Goal: Task Accomplishment & Management: Use online tool/utility

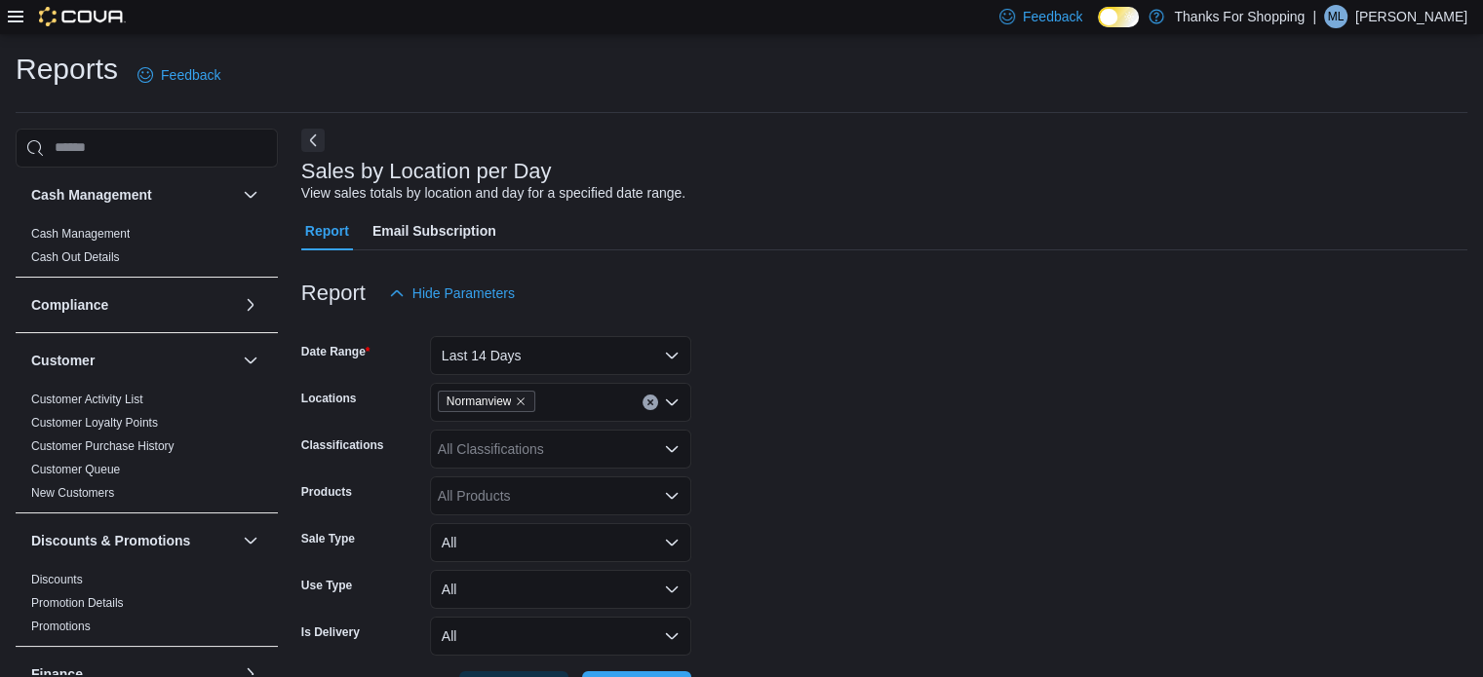
click at [85, 16] on img at bounding box center [82, 16] width 87 height 19
click at [5, 16] on div "Feedback Dark Mode Thanks For Shopping | ML [PERSON_NAME]" at bounding box center [741, 17] width 1483 height 34
click at [19, 17] on icon at bounding box center [16, 17] width 16 height 12
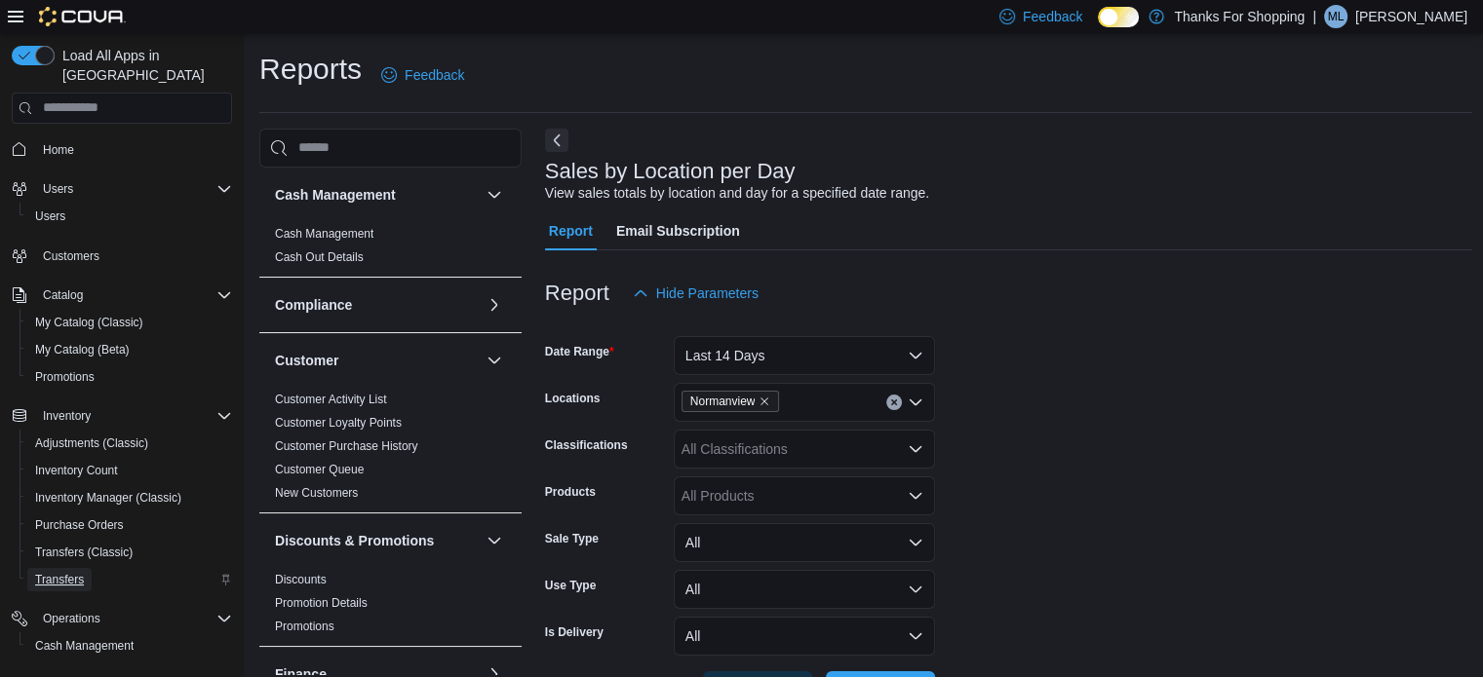
click at [74, 568] on span "Transfers" at bounding box center [59, 579] width 49 height 23
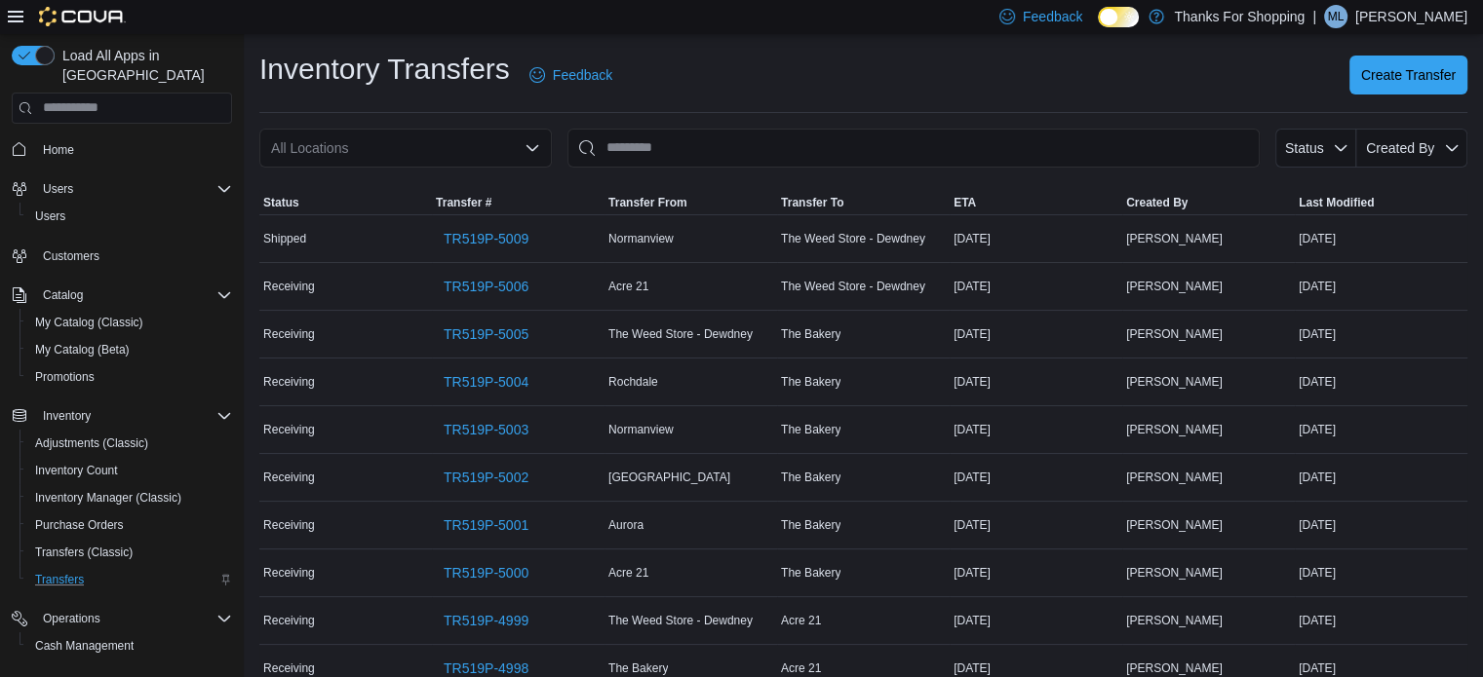
click at [433, 151] on div "All Locations" at bounding box center [405, 148] width 292 height 39
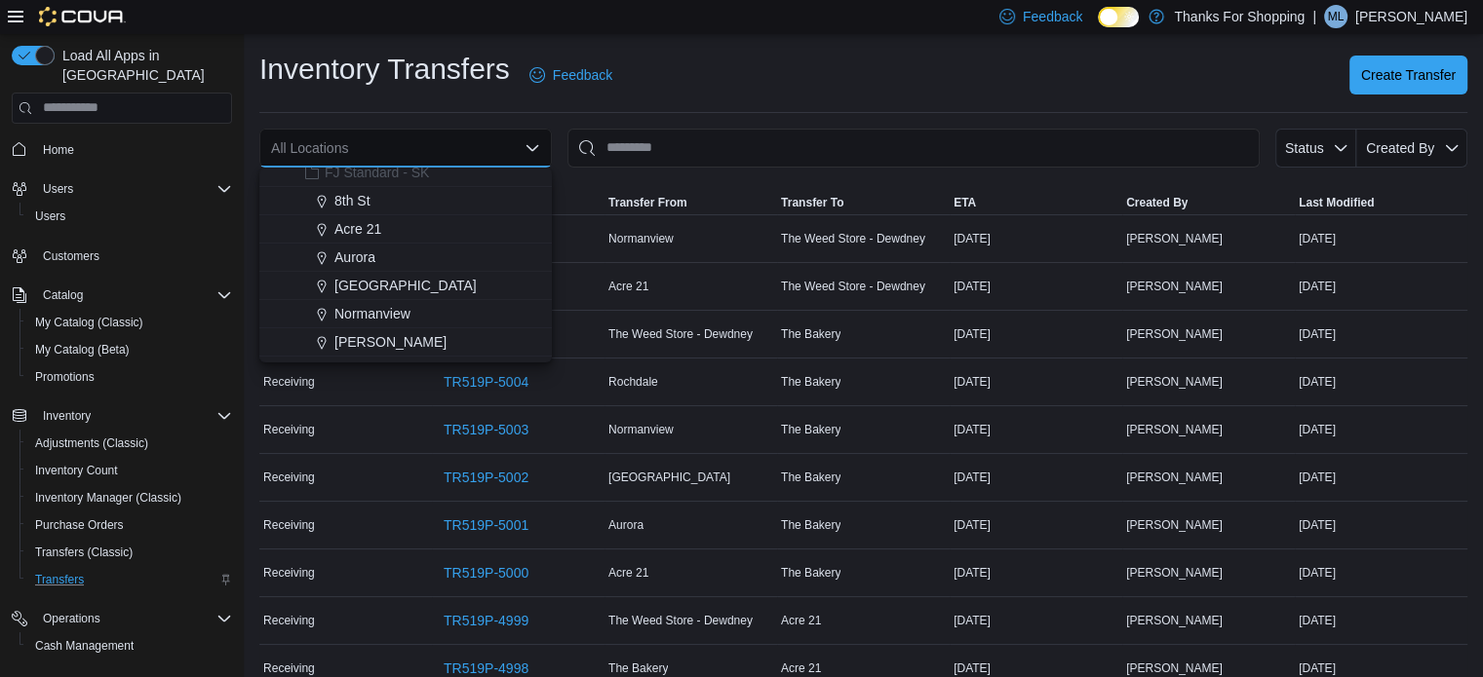
scroll to position [218, 0]
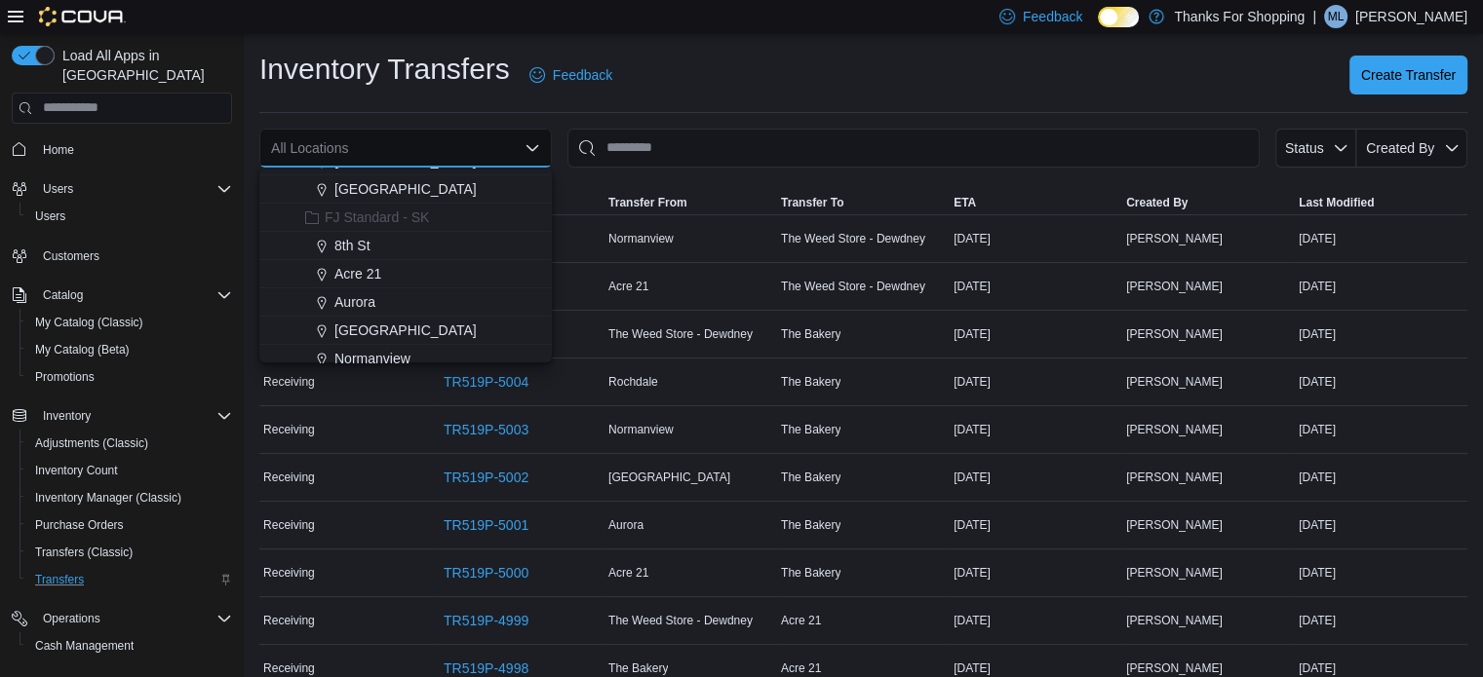
click at [380, 357] on span "Normanview" at bounding box center [372, 358] width 76 height 19
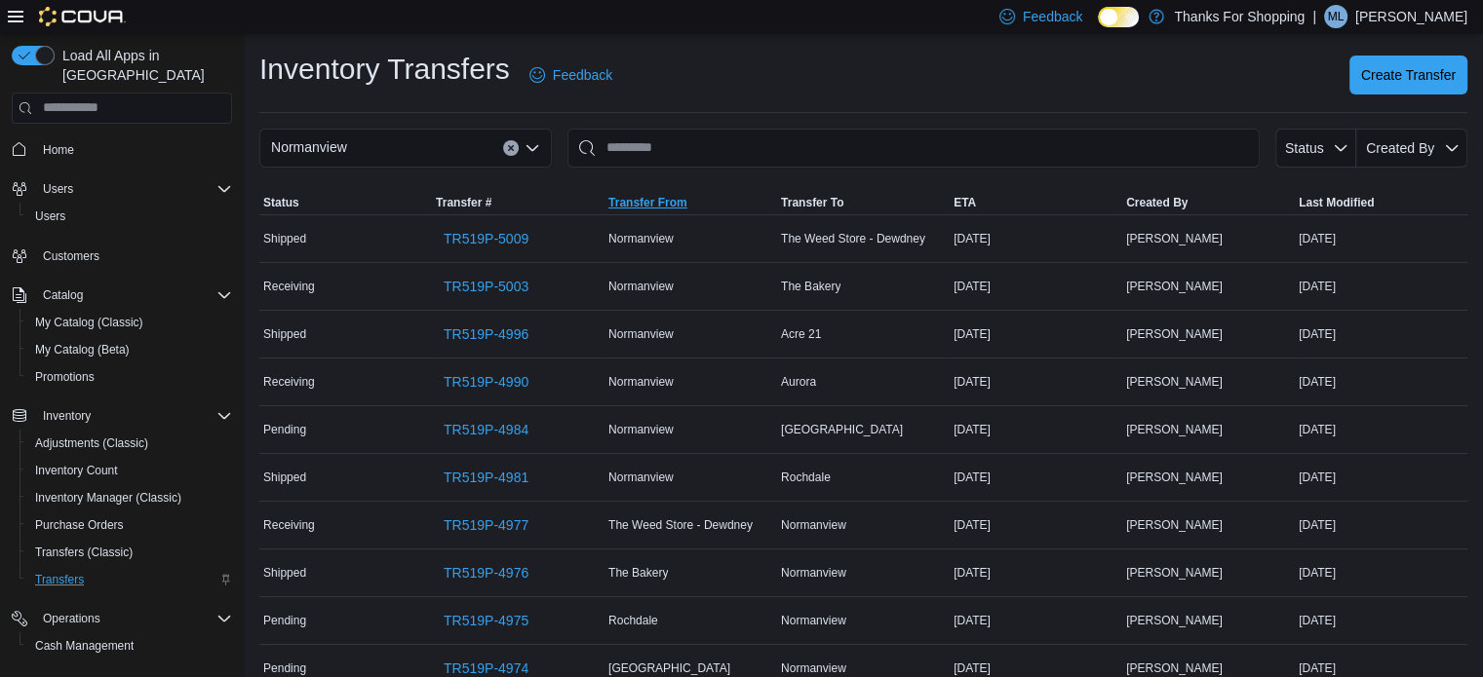
click at [652, 206] on span "Transfer From" at bounding box center [647, 203] width 79 height 16
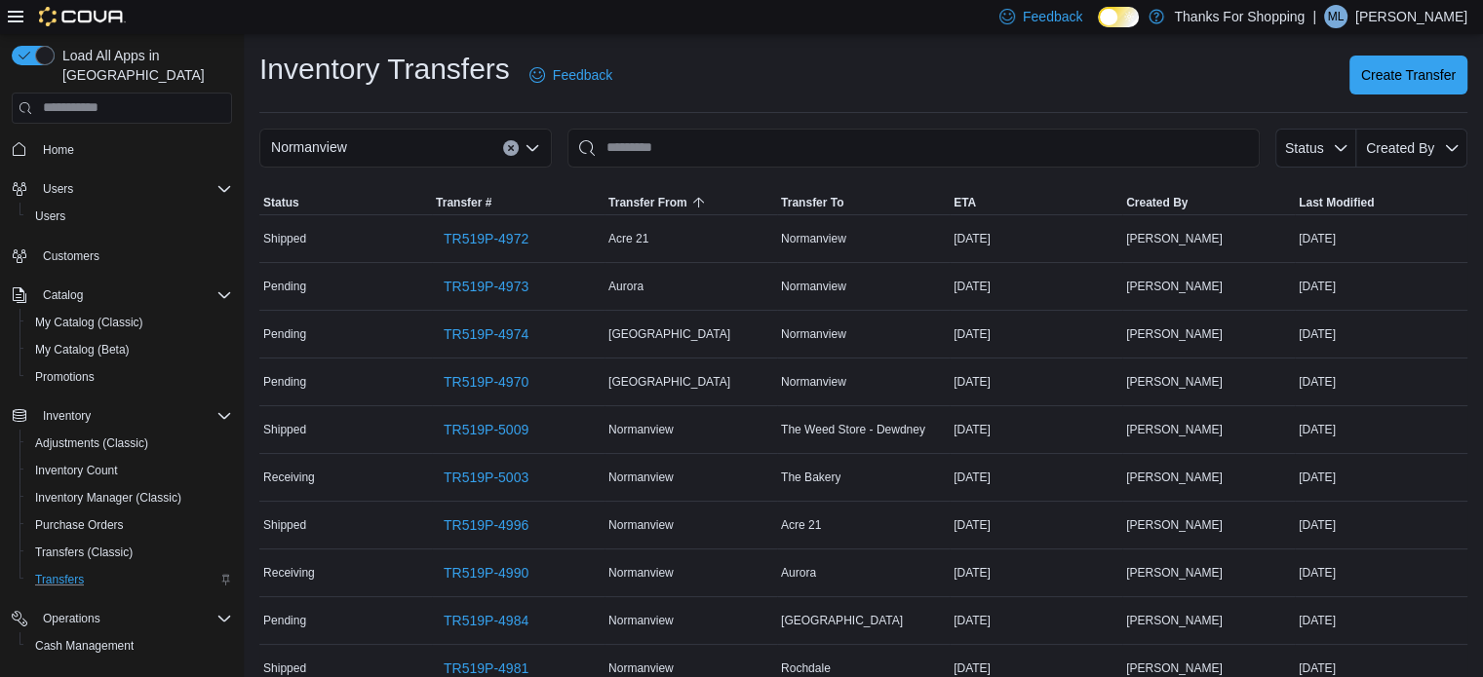
click at [416, 144] on div "Normanview" at bounding box center [405, 148] width 292 height 39
click at [826, 193] on span "Transfer To" at bounding box center [863, 202] width 173 height 23
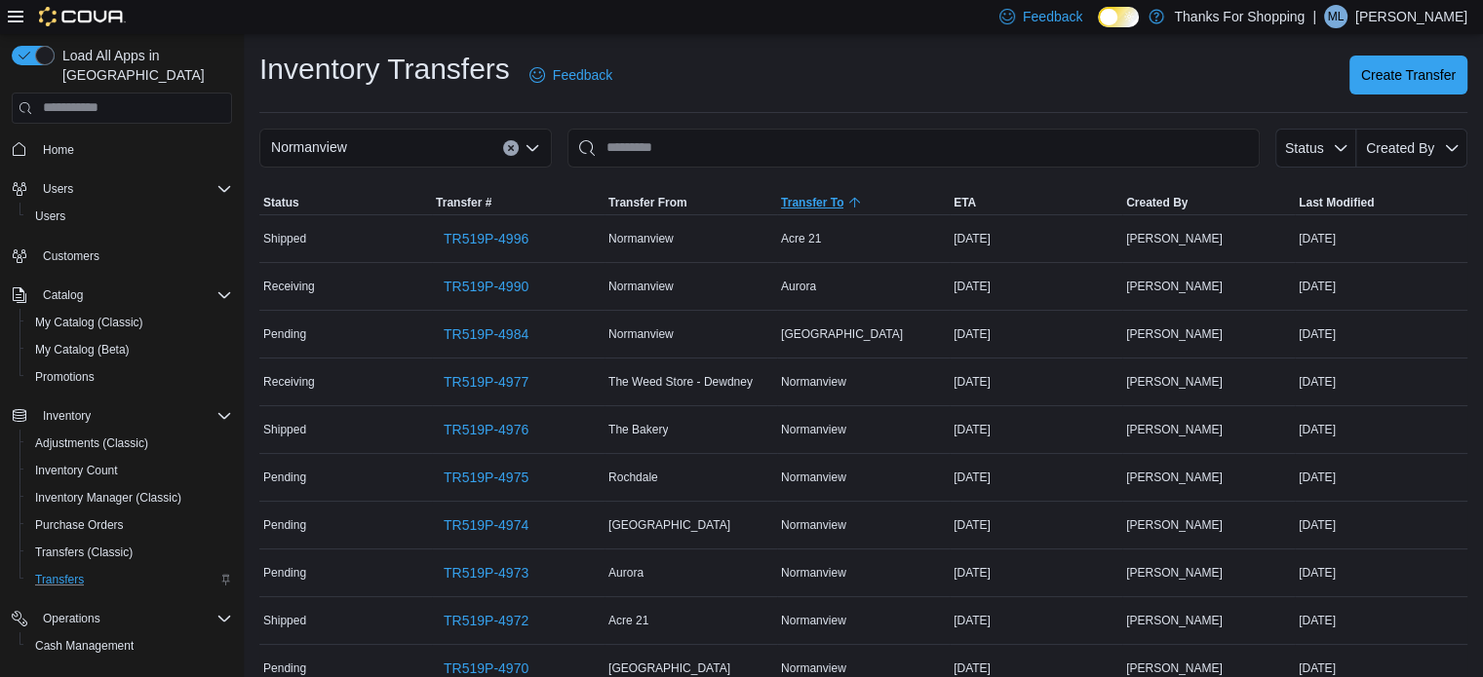
click at [826, 193] on span "Transfer To" at bounding box center [863, 202] width 173 height 23
click at [513, 146] on icon "Clear input" at bounding box center [510, 147] width 5 height 5
